Goal: Use online tool/utility: Utilize a website feature to perform a specific function

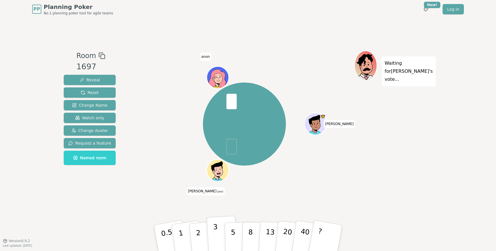
click at [215, 230] on p "3" at bounding box center [216, 238] width 6 height 31
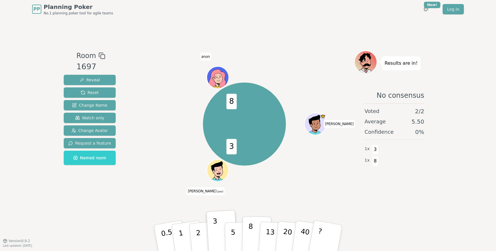
click at [247, 234] on button "8" at bounding box center [257, 238] width 30 height 44
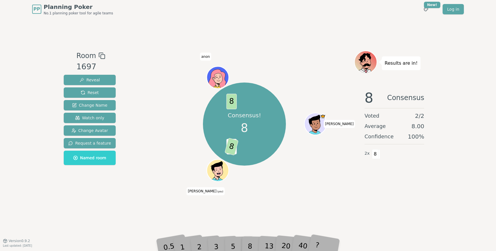
click at [280, 243] on div "13" at bounding box center [274, 237] width 18 height 21
click at [284, 244] on div "20" at bounding box center [291, 238] width 19 height 22
click at [244, 127] on span "8" at bounding box center [244, 127] width 7 height 17
click at [264, 247] on div "8" at bounding box center [257, 237] width 18 height 20
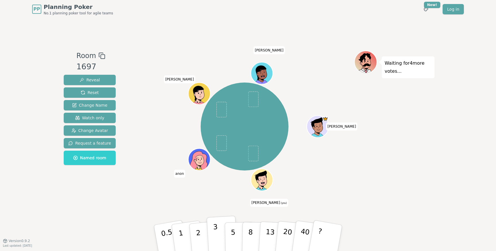
click at [217, 235] on p "3" at bounding box center [216, 238] width 6 height 31
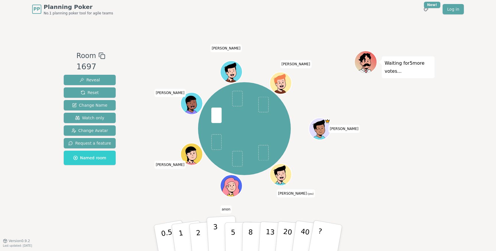
click at [213, 236] on button "3" at bounding box center [222, 237] width 31 height 45
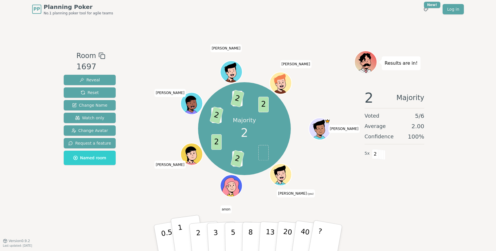
click at [186, 227] on button "1" at bounding box center [188, 238] width 34 height 47
click at [202, 237] on button "2" at bounding box center [205, 238] width 33 height 46
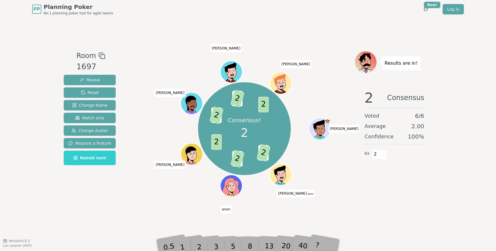
click at [214, 242] on div "3" at bounding box center [222, 237] width 18 height 21
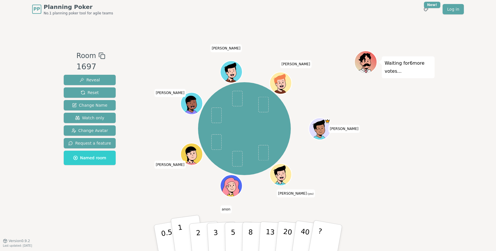
click at [182, 236] on p "1" at bounding box center [181, 238] width 9 height 31
click at [90, 91] on span "Reset" at bounding box center [90, 93] width 18 height 6
click at [66, 231] on div "Room 1697 Reveal Reset Change Name Watch only Change Avatar Request a feature N…" at bounding box center [247, 129] width 373 height 222
click at [286, 158] on img at bounding box center [284, 158] width 7 height 7
click at [183, 234] on button "1" at bounding box center [188, 238] width 34 height 47
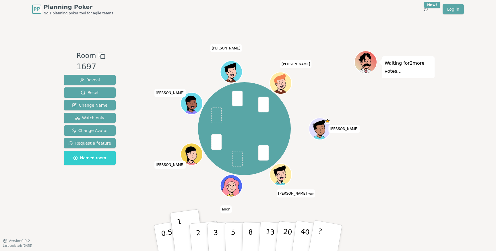
click at [157, 64] on div "[PERSON_NAME] (you) anon [PERSON_NAME] [PERSON_NAME] [PERSON_NAME]" at bounding box center [245, 129] width 220 height 136
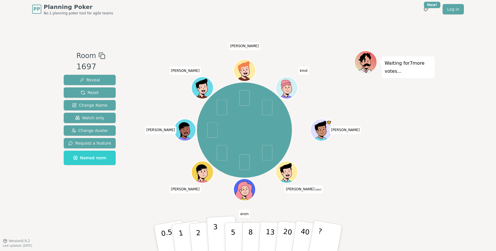
click at [214, 234] on p "3" at bounding box center [216, 238] width 6 height 31
click at [231, 231] on p "5" at bounding box center [233, 237] width 5 height 31
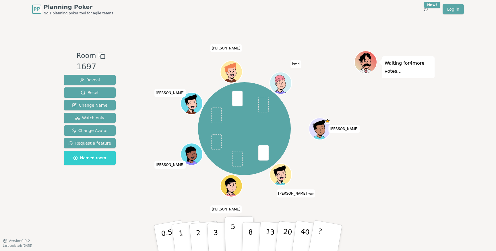
click at [237, 231] on button "5" at bounding box center [240, 238] width 30 height 44
